Goal: Information Seeking & Learning: Understand process/instructions

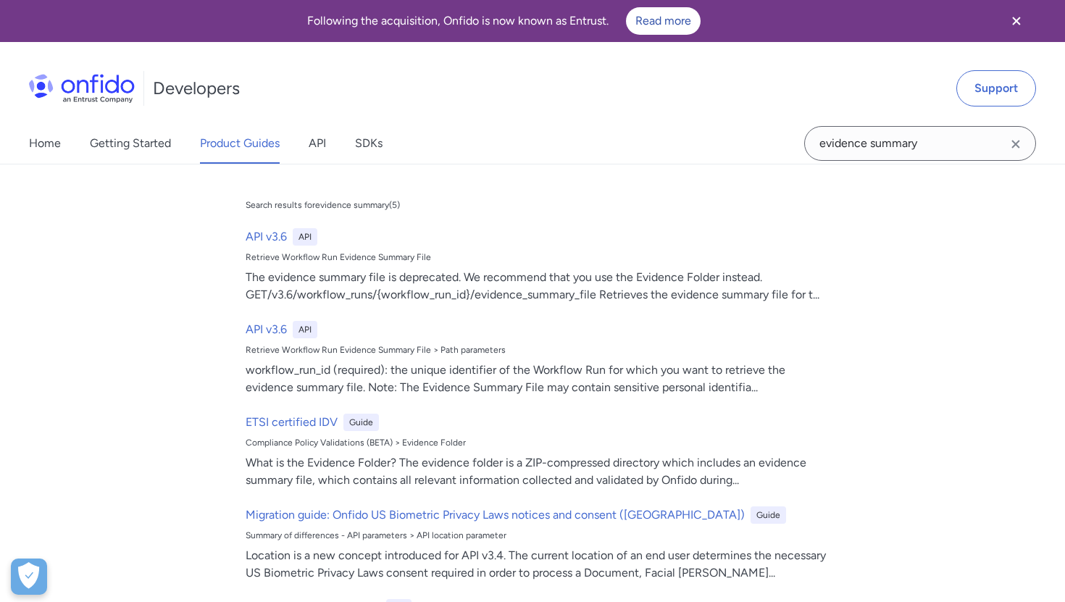
click at [825, 145] on input "evidence summary" at bounding box center [920, 143] width 232 height 35
click at [948, 138] on input "evidence summary" at bounding box center [920, 143] width 232 height 35
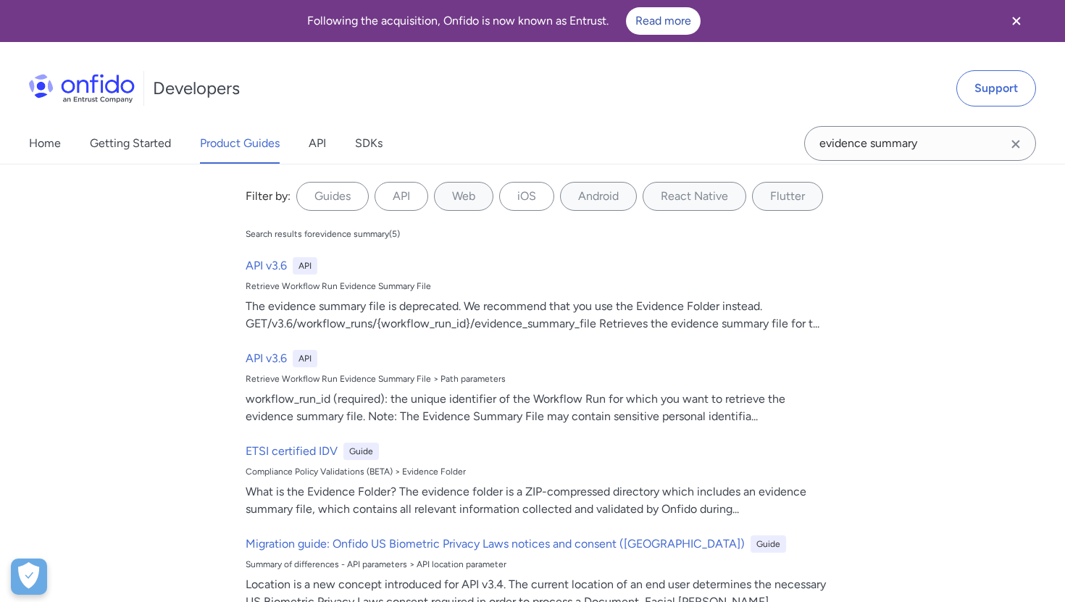
drag, startPoint x: 948, startPoint y: 138, endPoint x: 713, endPoint y: 145, distance: 234.9
click at [713, 145] on div "Home Getting Started Product Guides API SDKs evidence summary evidence summary …" at bounding box center [532, 143] width 1065 height 41
type input "download timeline files"
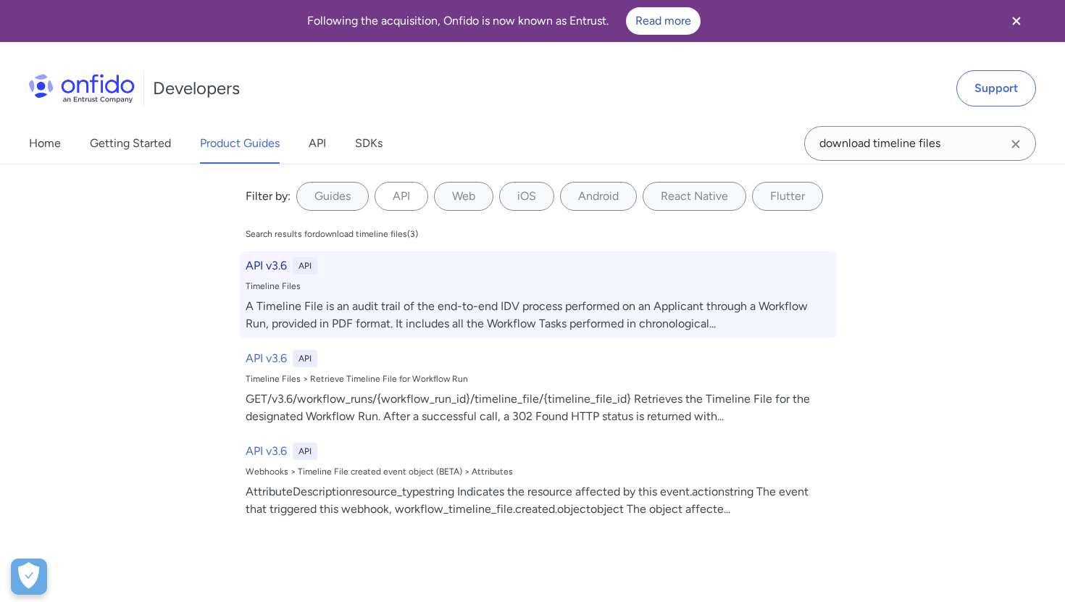
click at [335, 300] on div "A Timeline File is an audit trail of the end-to-end IDV process performed on an…" at bounding box center [539, 315] width 586 height 35
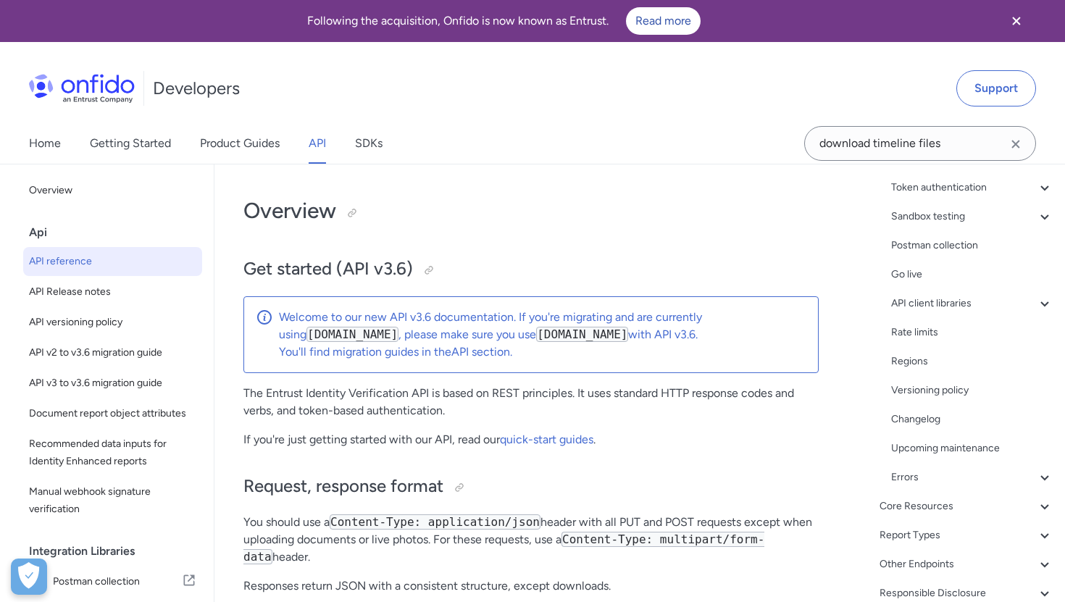
scroll to position [198, 0]
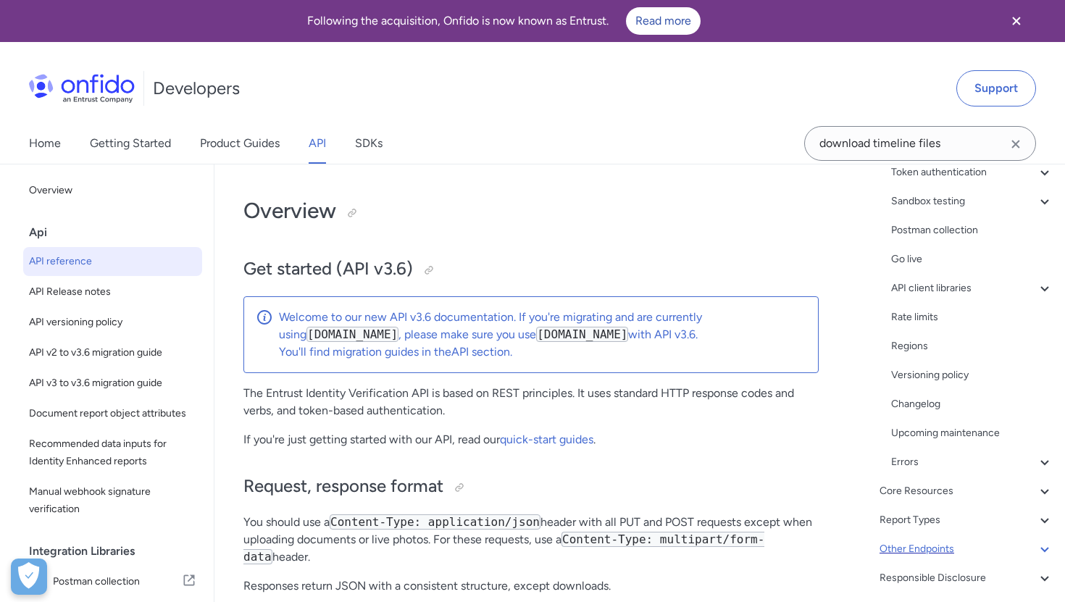
click at [941, 551] on div "Other Endpoints" at bounding box center [967, 549] width 174 height 17
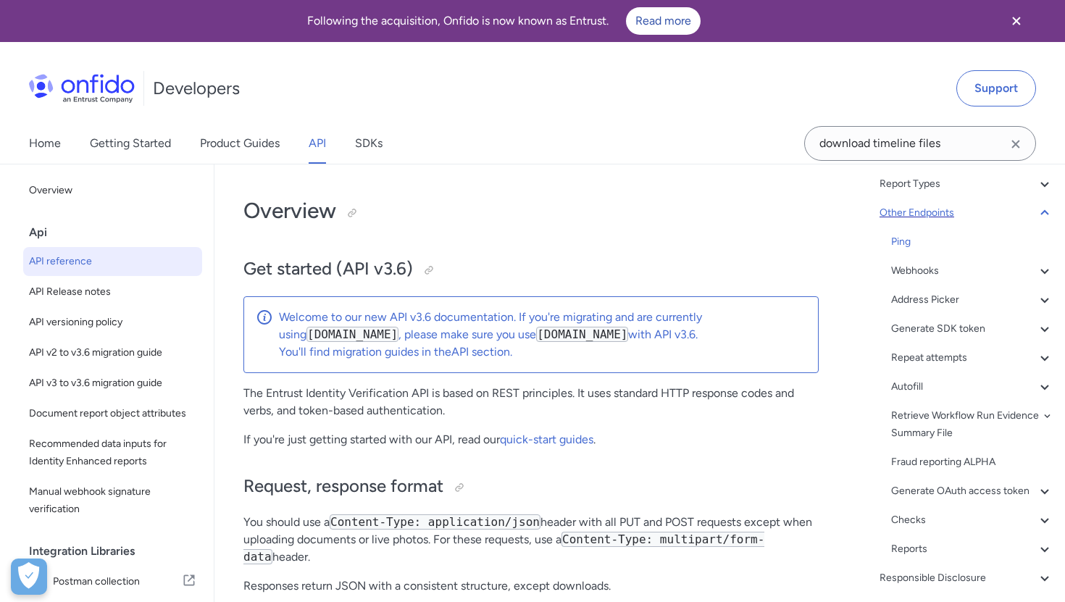
scroll to position [157, 0]
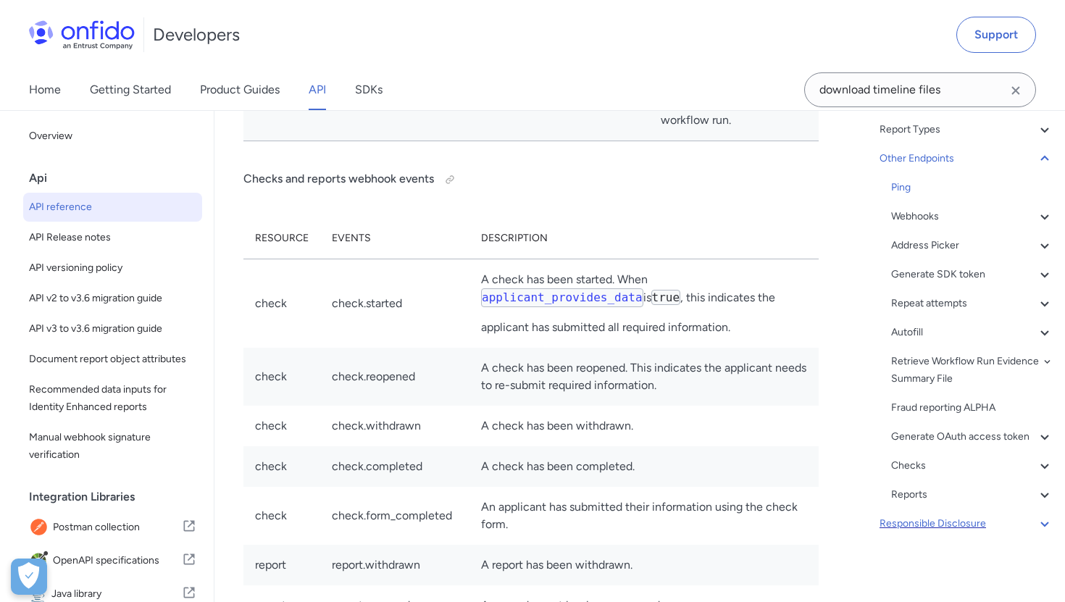
click at [949, 525] on div "Responsible Disclosure" at bounding box center [967, 523] width 174 height 17
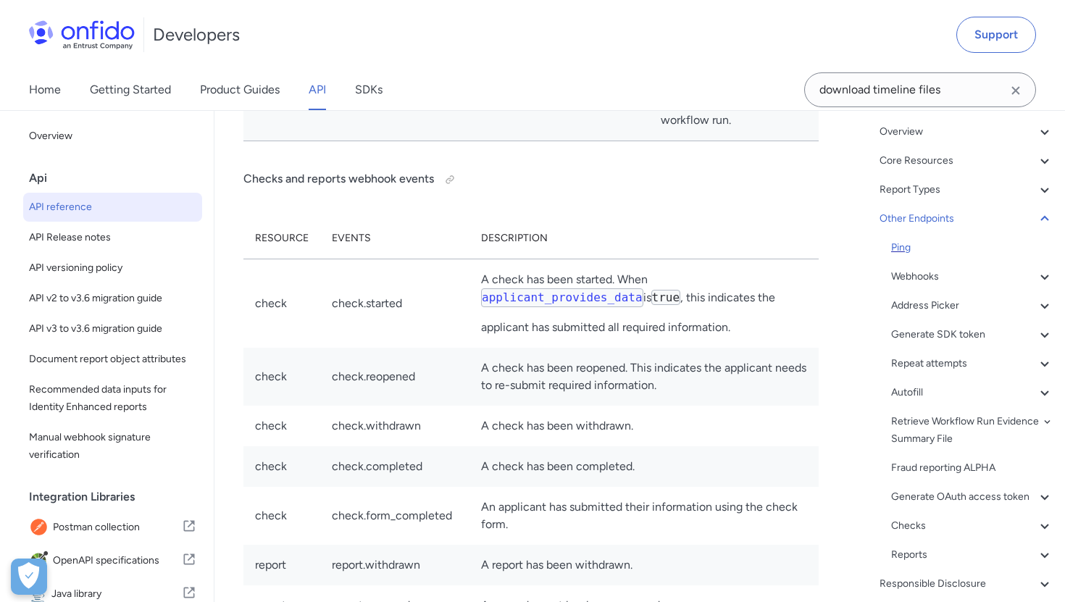
scroll to position [101, 0]
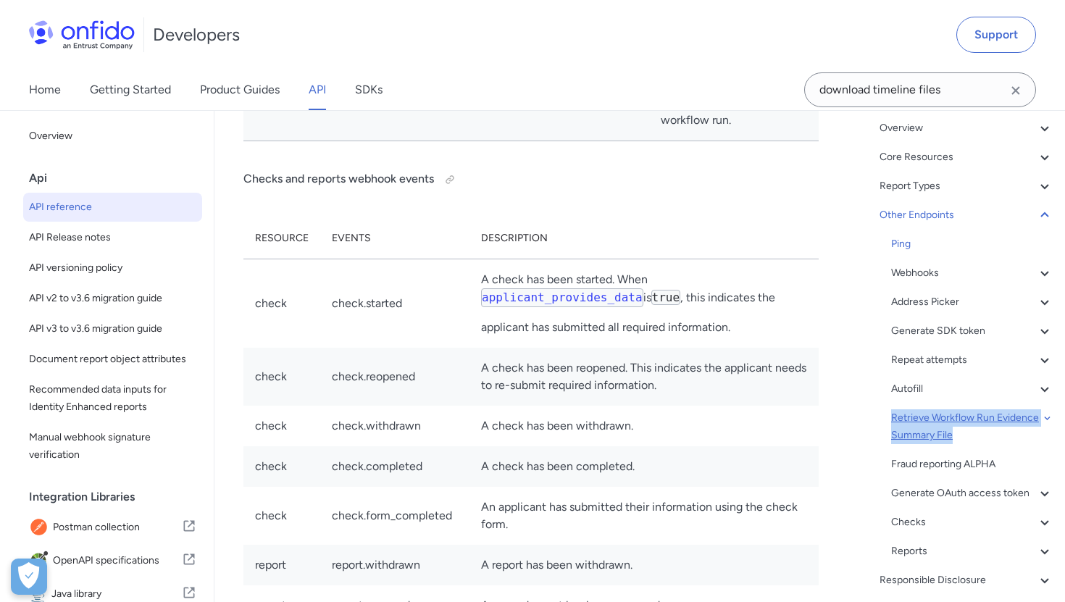
click at [963, 417] on div "Retrieve Workflow Run Evidence Summary File" at bounding box center [972, 426] width 162 height 35
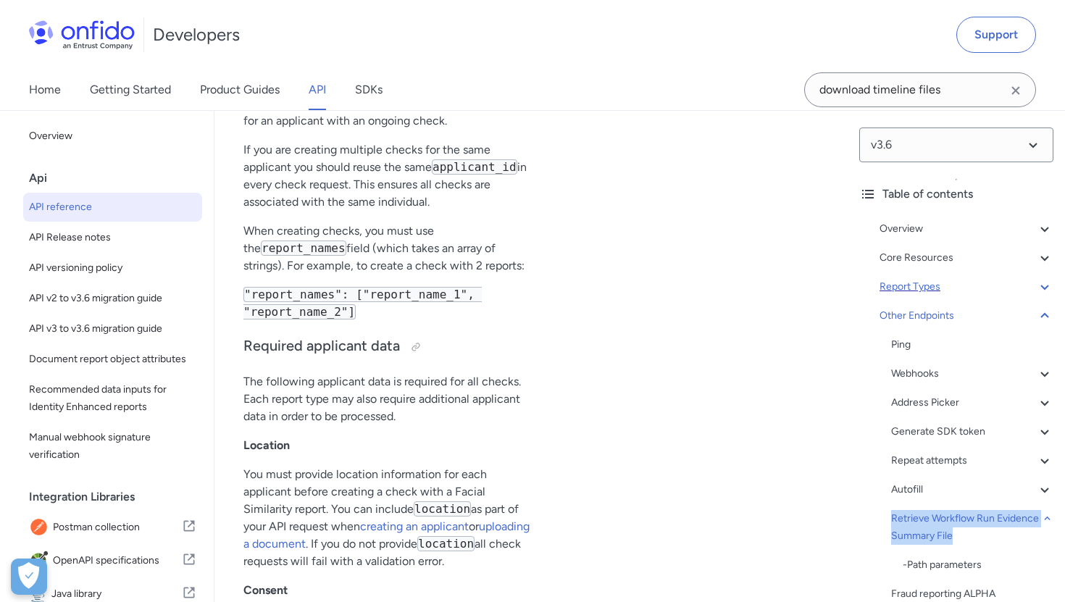
click at [900, 284] on div "Report Types" at bounding box center [967, 286] width 174 height 17
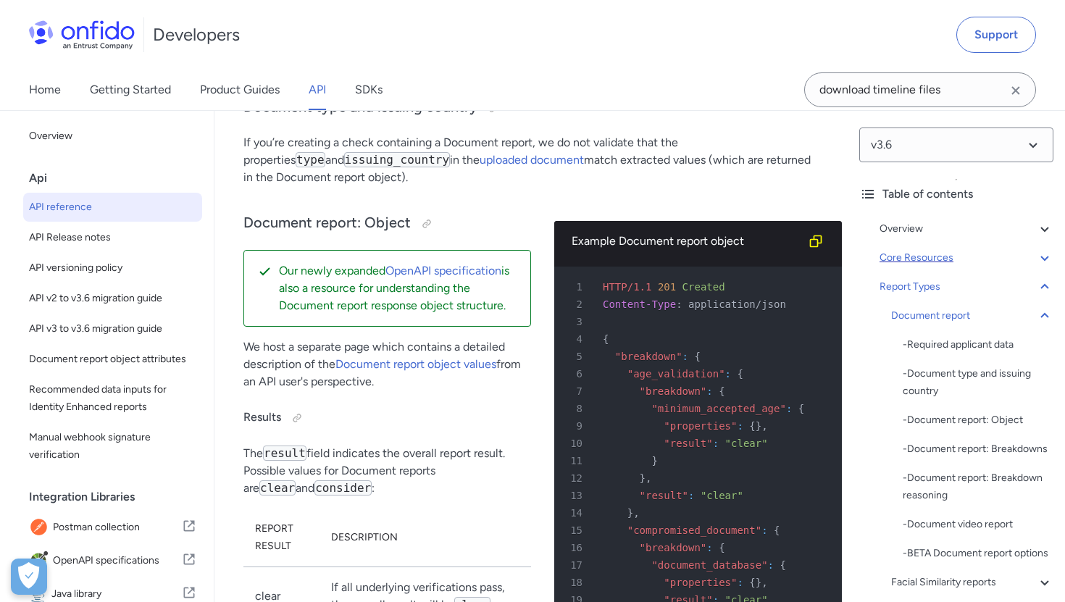
click at [920, 264] on div "Core Resources" at bounding box center [967, 257] width 174 height 17
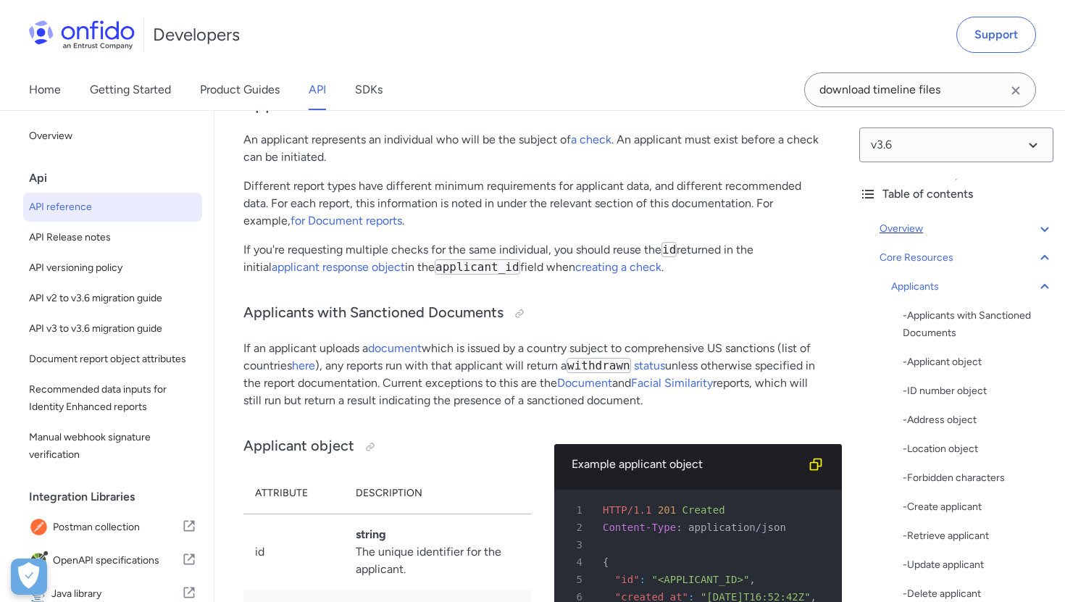
click at [912, 231] on div "Overview" at bounding box center [967, 228] width 174 height 17
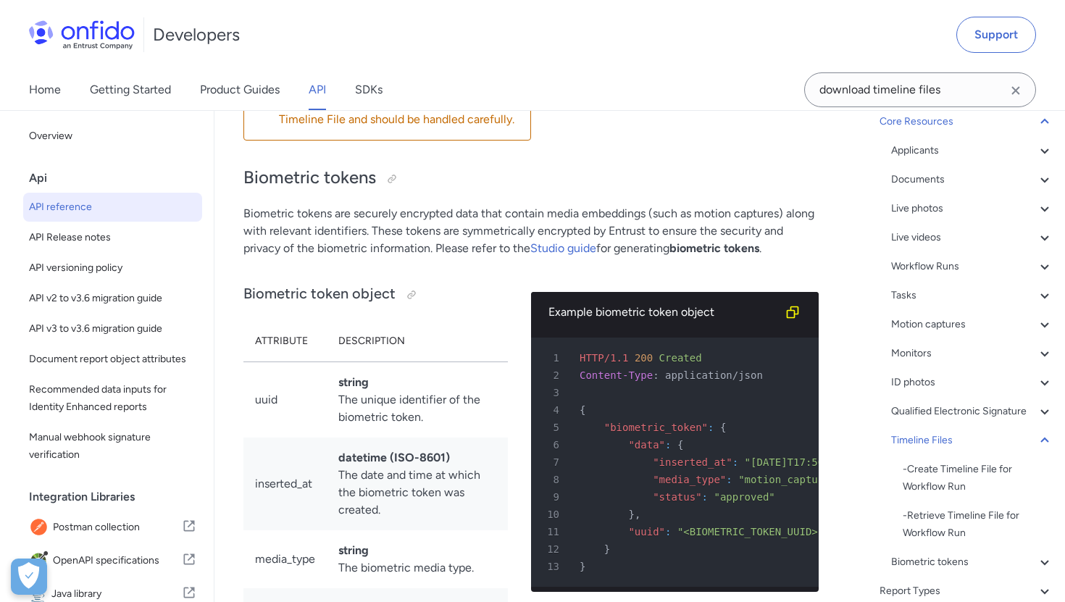
scroll to position [137, 0]
click at [942, 442] on div "Timeline Files" at bounding box center [972, 439] width 162 height 17
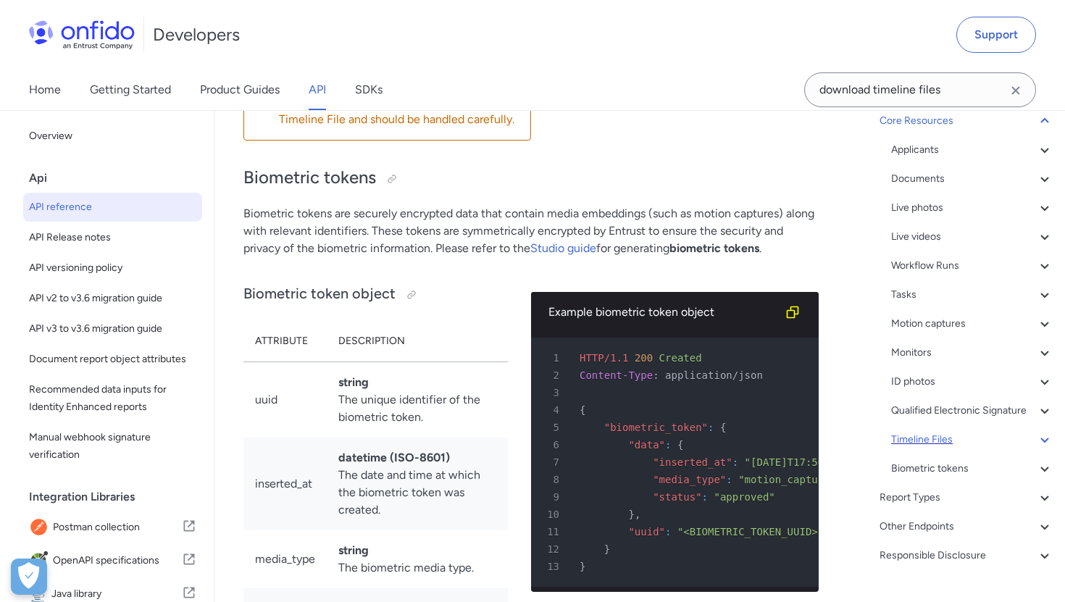
click at [942, 442] on div "Timeline Files" at bounding box center [972, 439] width 162 height 17
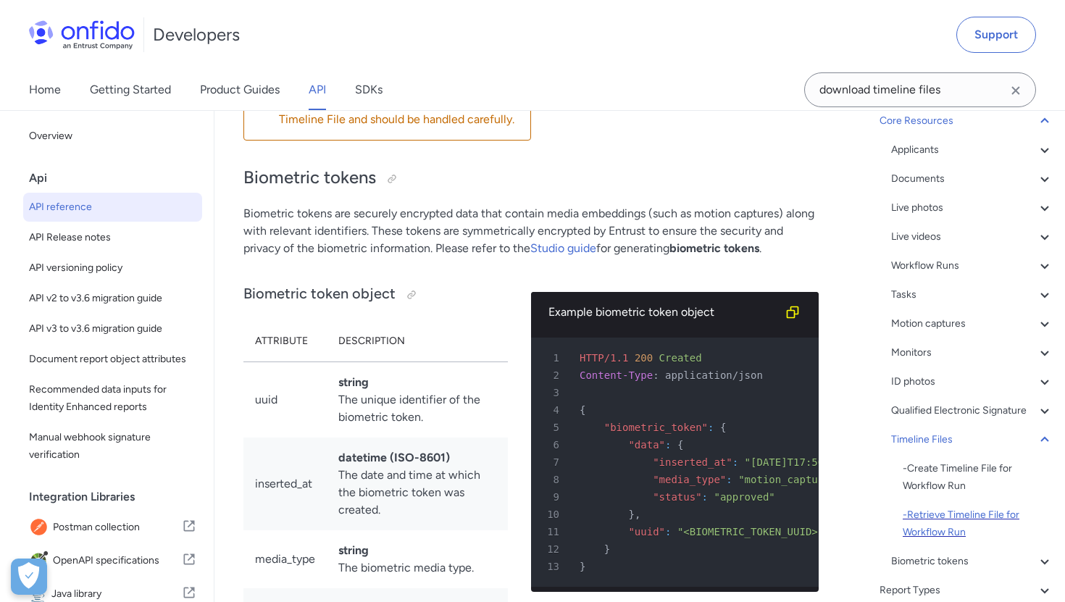
click at [940, 520] on div "- Retrieve Timeline File for Workflow Run" at bounding box center [978, 524] width 151 height 35
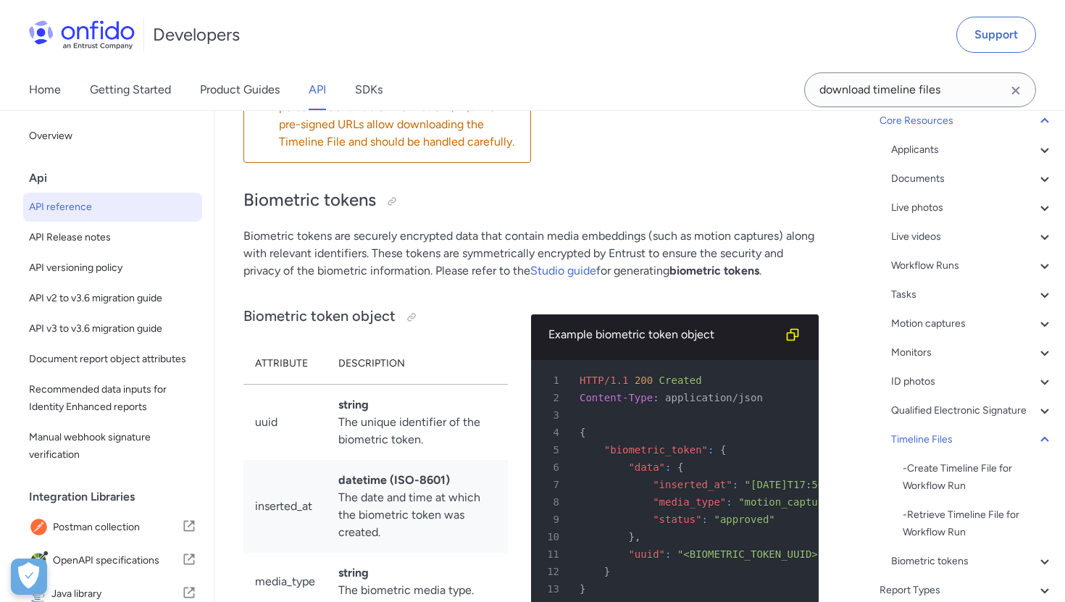
scroll to position [57469, 0]
